Goal: Task Accomplishment & Management: Use online tool/utility

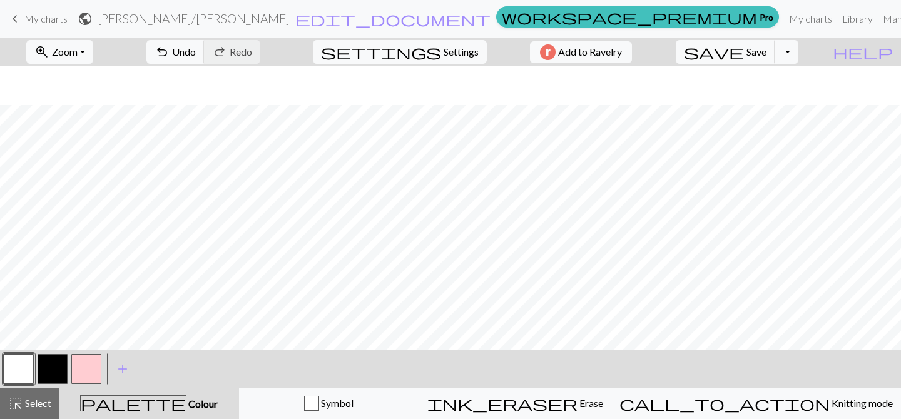
scroll to position [238, 0]
click at [447, 53] on span "Settings" at bounding box center [461, 51] width 35 height 15
select select "aran"
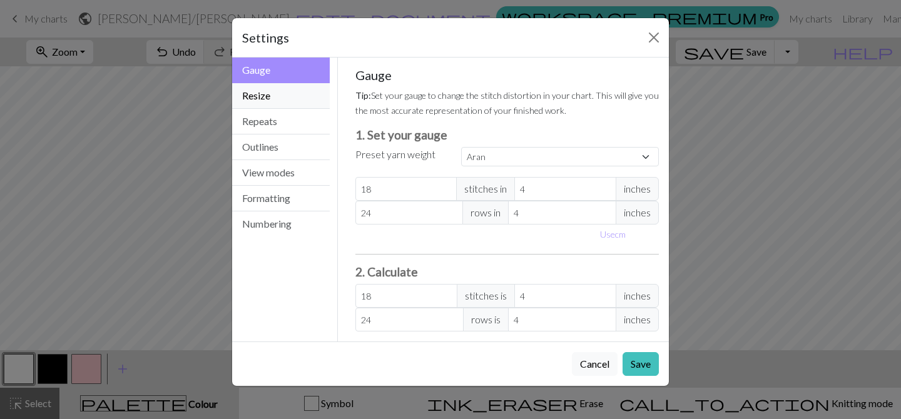
click at [265, 92] on button "Resize" at bounding box center [281, 96] width 98 height 26
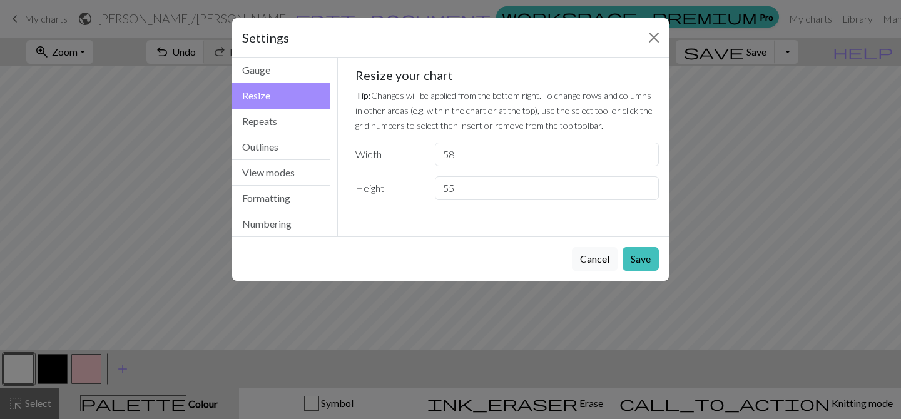
click at [266, 103] on button "Resize" at bounding box center [281, 96] width 98 height 26
click at [267, 111] on button "Repeats" at bounding box center [281, 122] width 98 height 26
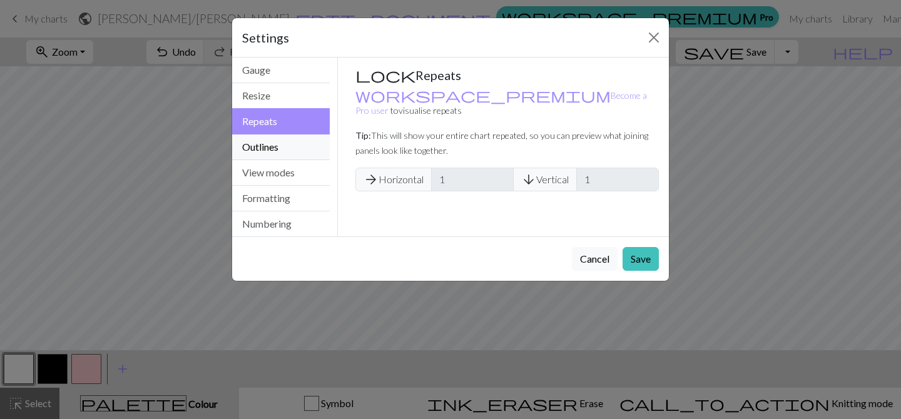
click at [272, 141] on button "Outlines" at bounding box center [281, 148] width 98 height 26
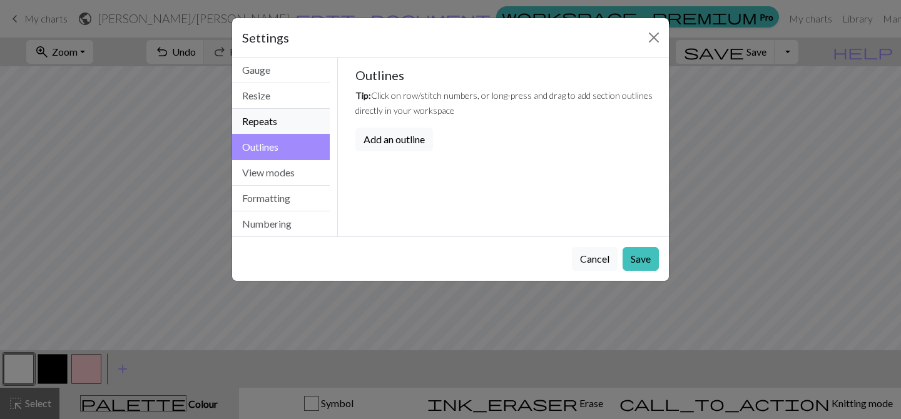
click at [271, 125] on button "Repeats" at bounding box center [281, 122] width 98 height 26
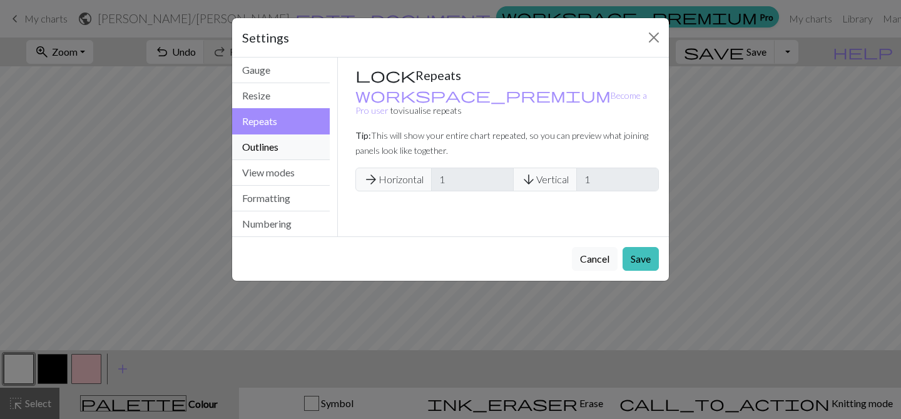
click at [267, 151] on button "Outlines" at bounding box center [281, 148] width 98 height 26
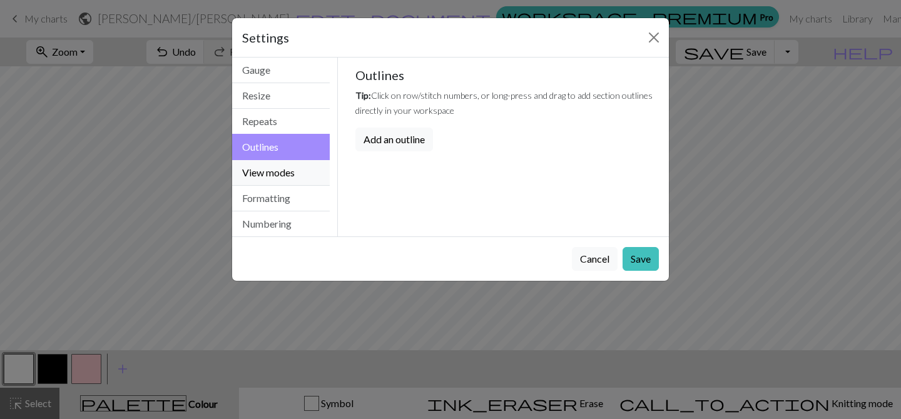
click at [272, 172] on button "View modes" at bounding box center [281, 173] width 98 height 26
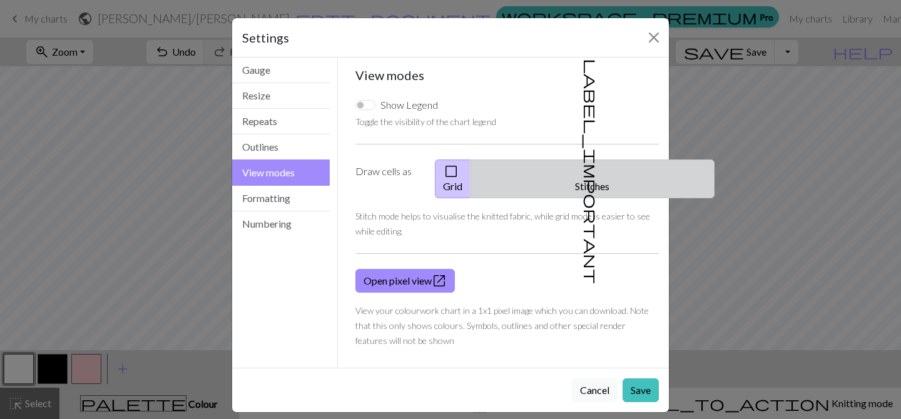
click at [583, 168] on span "label_important" at bounding box center [592, 171] width 18 height 225
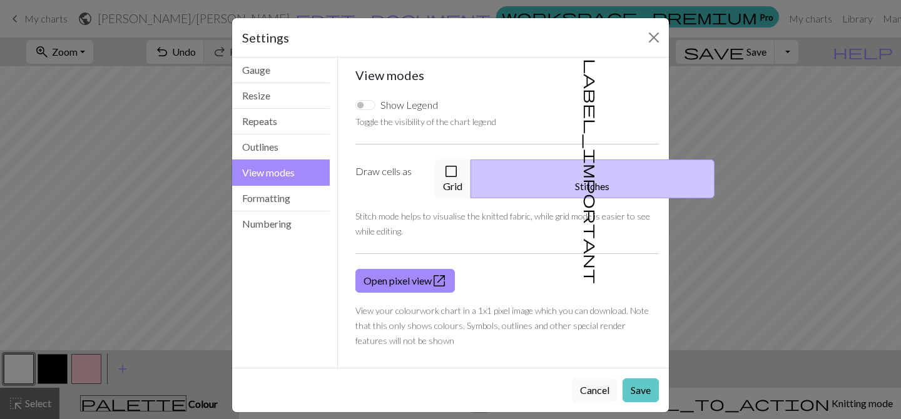
click at [646, 379] on button "Save" at bounding box center [641, 391] width 36 height 24
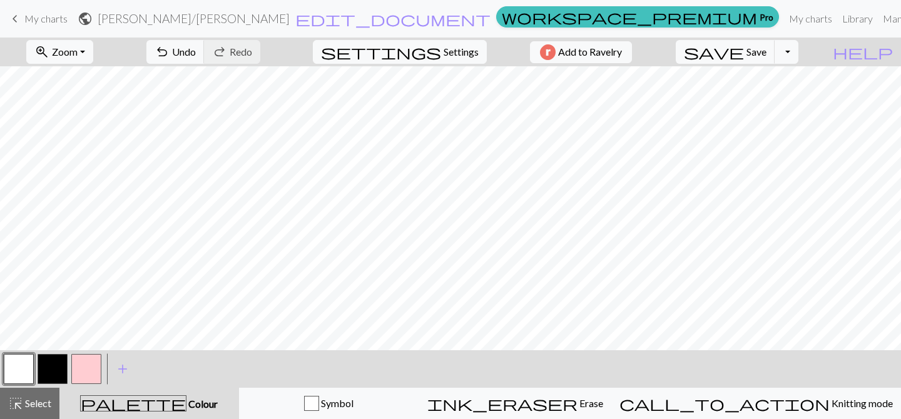
scroll to position [168, 0]
click at [11, 376] on button "button" at bounding box center [19, 369] width 30 height 30
click at [54, 362] on button "button" at bounding box center [53, 369] width 30 height 30
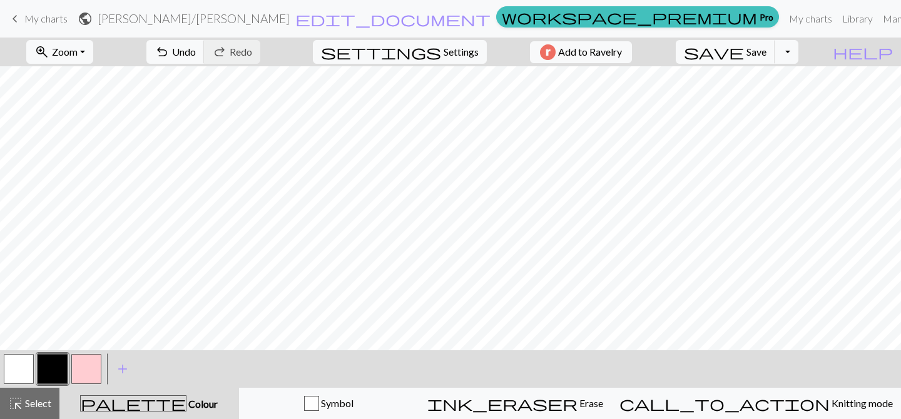
click at [15, 375] on button "button" at bounding box center [19, 369] width 30 height 30
click at [423, 49] on span "settings" at bounding box center [381, 52] width 120 height 18
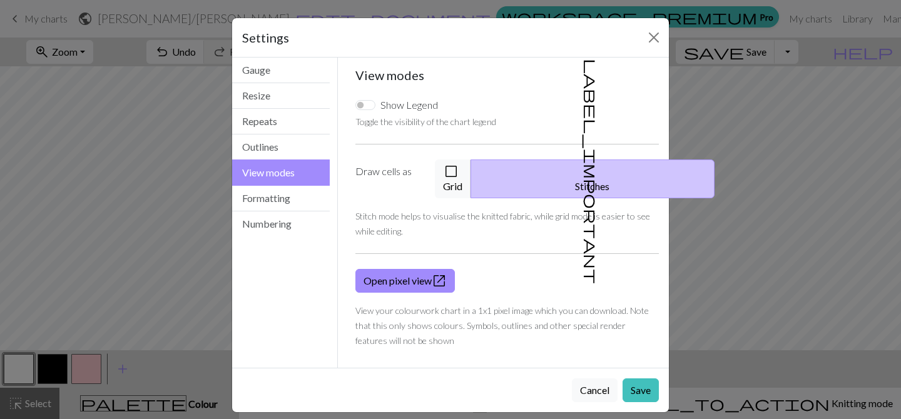
click at [166, 265] on div "Settings View modes Gauge Resize Repeats Outlines View modes Formatting Numberi…" at bounding box center [450, 209] width 901 height 419
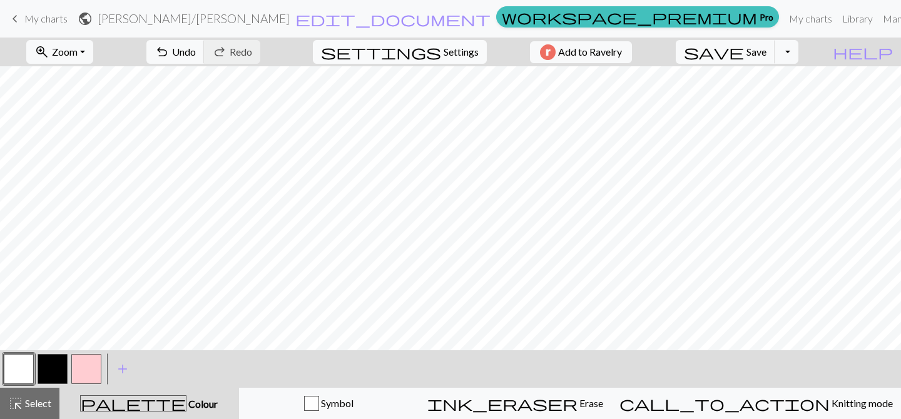
click at [422, 59] on span "settings" at bounding box center [381, 52] width 120 height 18
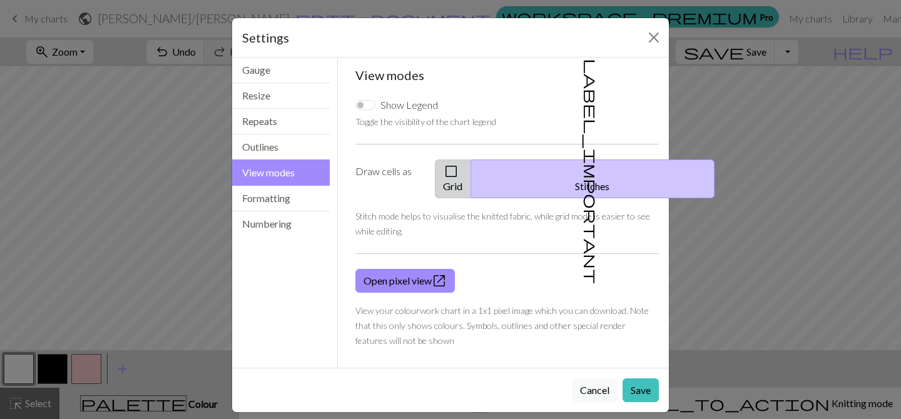
click at [471, 178] on button "check_box_outline_blank Grid" at bounding box center [453, 179] width 36 height 39
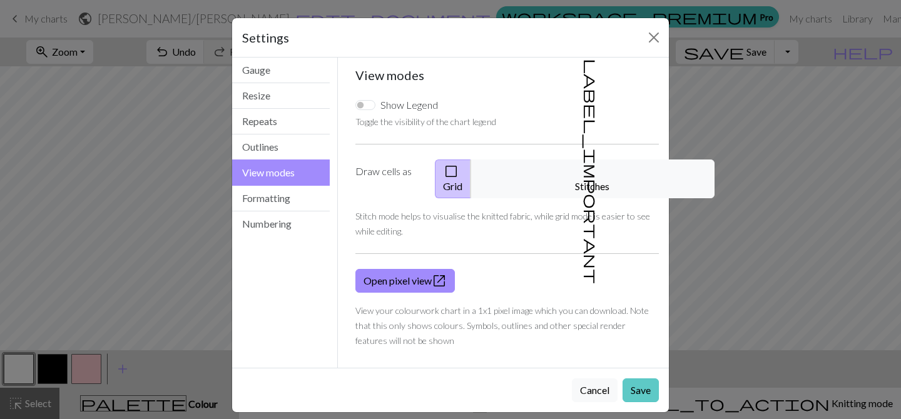
click at [643, 379] on button "Save" at bounding box center [641, 391] width 36 height 24
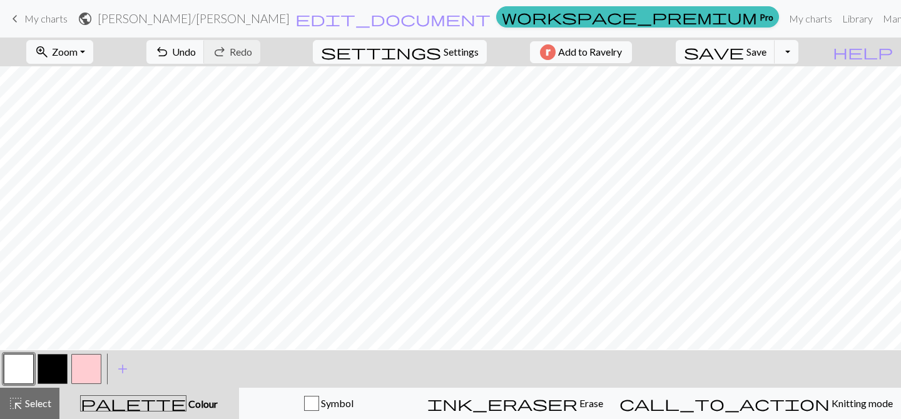
scroll to position [353, 0]
